Goal: Check status

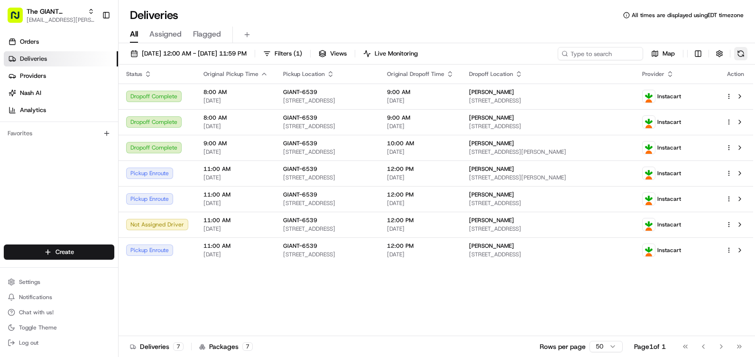
click at [741, 51] on button at bounding box center [740, 53] width 13 height 13
click at [735, 55] on button at bounding box center [740, 53] width 13 height 13
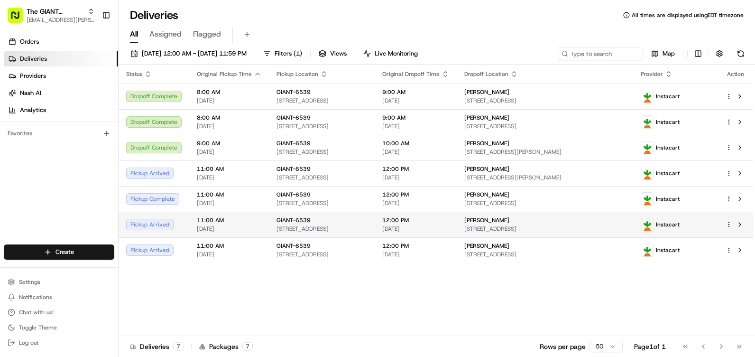
click at [156, 224] on div "Pickup Arrived" at bounding box center [153, 224] width 55 height 11
click at [157, 222] on div "Pickup Arrived" at bounding box center [153, 224] width 55 height 11
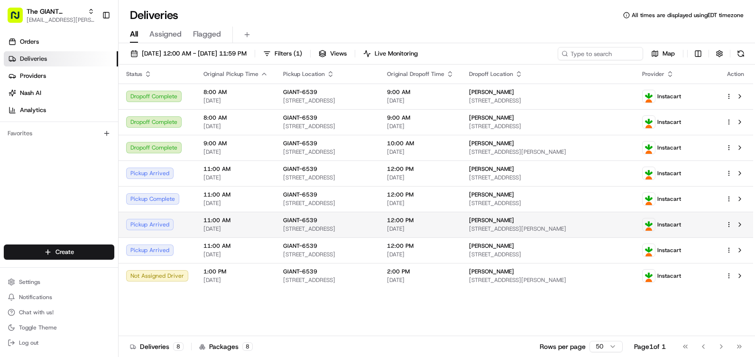
click at [254, 226] on span "[DATE]" at bounding box center [235, 229] width 64 height 8
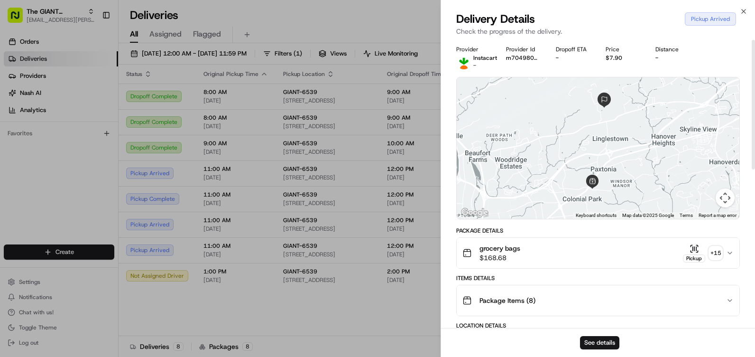
click at [690, 244] on icon "button" at bounding box center [694, 248] width 9 height 9
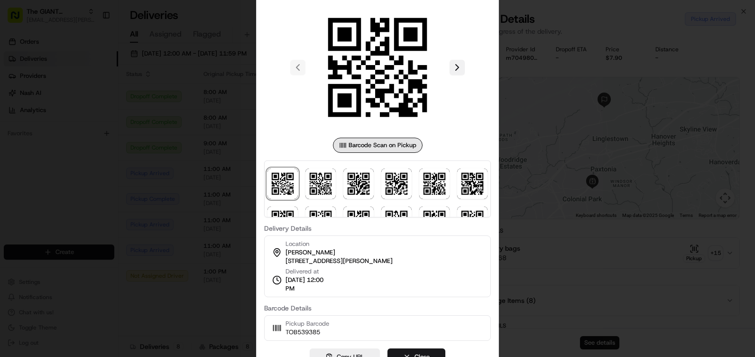
click at [457, 62] on button at bounding box center [457, 67] width 15 height 15
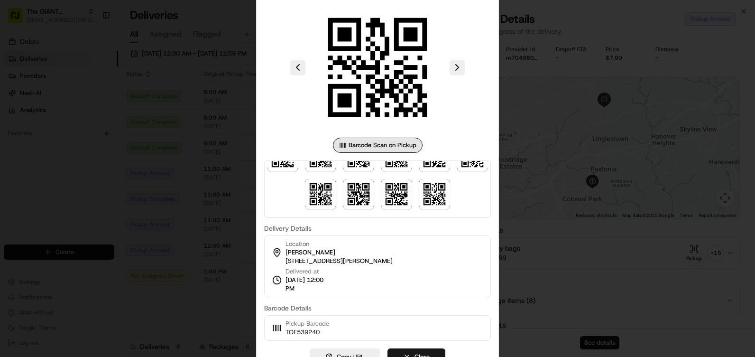
scroll to position [103, 0]
click at [419, 190] on img at bounding box center [434, 194] width 30 height 30
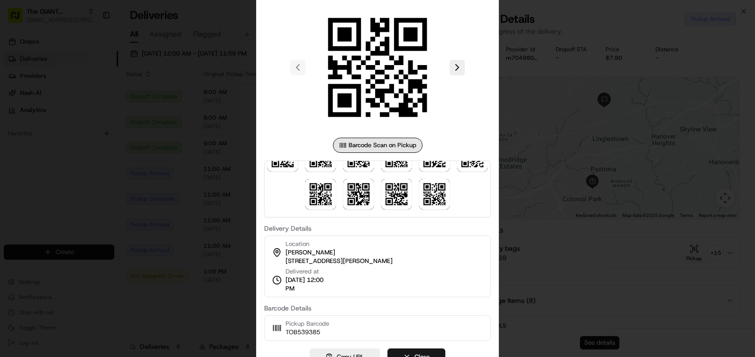
click at [541, 201] on div at bounding box center [377, 178] width 755 height 357
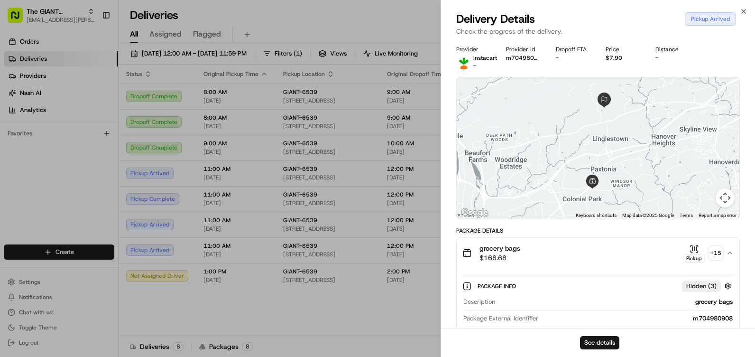
click at [587, 287] on div "Package Info Hidden ( 3 )" at bounding box center [606, 286] width 256 height 12
click at [652, 287] on div "Package Info Hidden ( 3 )" at bounding box center [606, 286] width 256 height 12
click at [656, 281] on div "Package Info Hidden ( 3 )" at bounding box center [606, 286] width 256 height 12
click at [728, 254] on icon "button" at bounding box center [730, 253] width 8 height 8
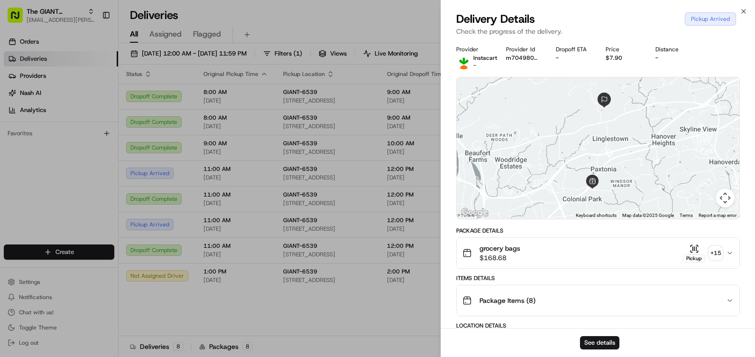
click at [739, 9] on div "Close Delivery Details Pickup Arrived Check the progress of the delivery. Provi…" at bounding box center [598, 178] width 314 height 357
click at [741, 9] on icon "button" at bounding box center [744, 12] width 8 height 8
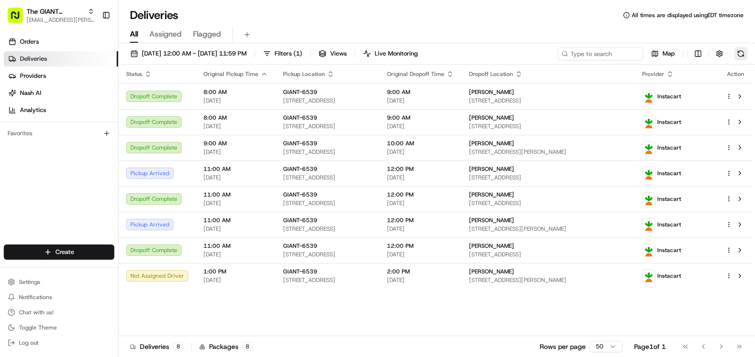
click at [737, 54] on button at bounding box center [740, 53] width 13 height 13
